Goal: Check status: Check status

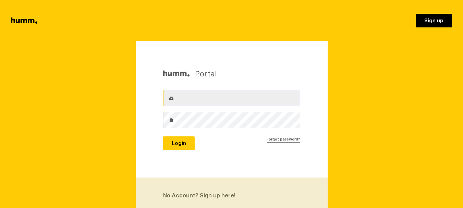
click at [215, 100] on input "Username" at bounding box center [231, 98] width 137 height 16
type input "[EMAIL_ADDRESS][DOMAIN_NAME]"
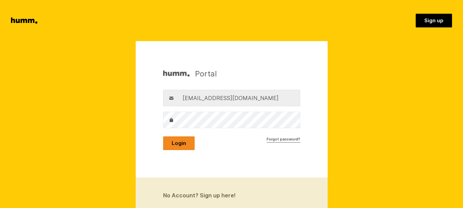
click at [186, 139] on button "Login" at bounding box center [179, 143] width 32 height 14
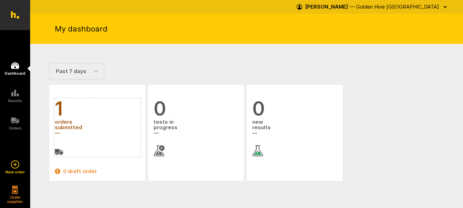
click at [63, 123] on span "orders submitted" at bounding box center [97, 128] width 85 height 18
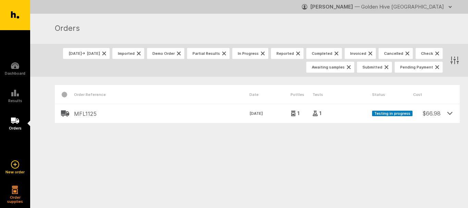
click at [448, 113] on icon at bounding box center [449, 113] width 5 height 2
